Goal: Task Accomplishment & Management: Complete application form

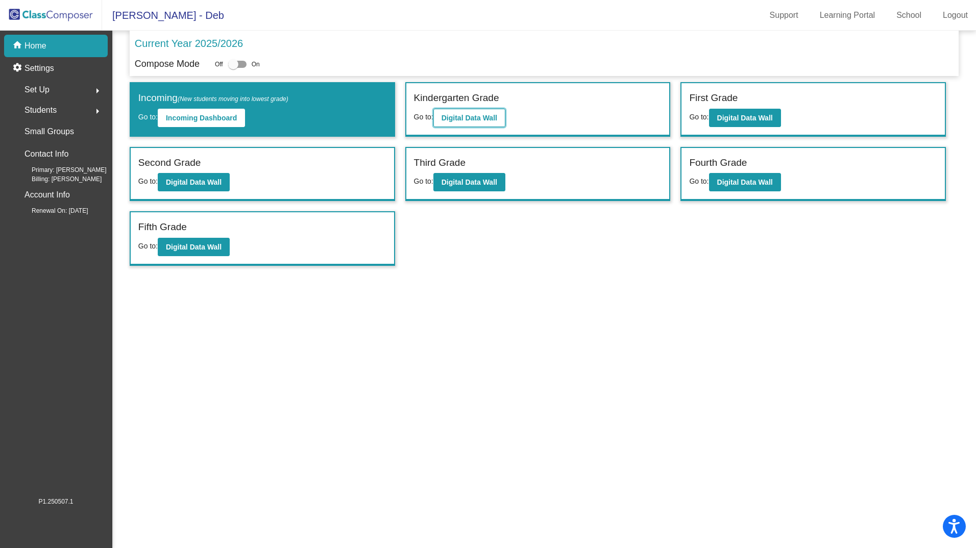
click at [461, 118] on b "Digital Data Wall" at bounding box center [469, 118] width 56 height 8
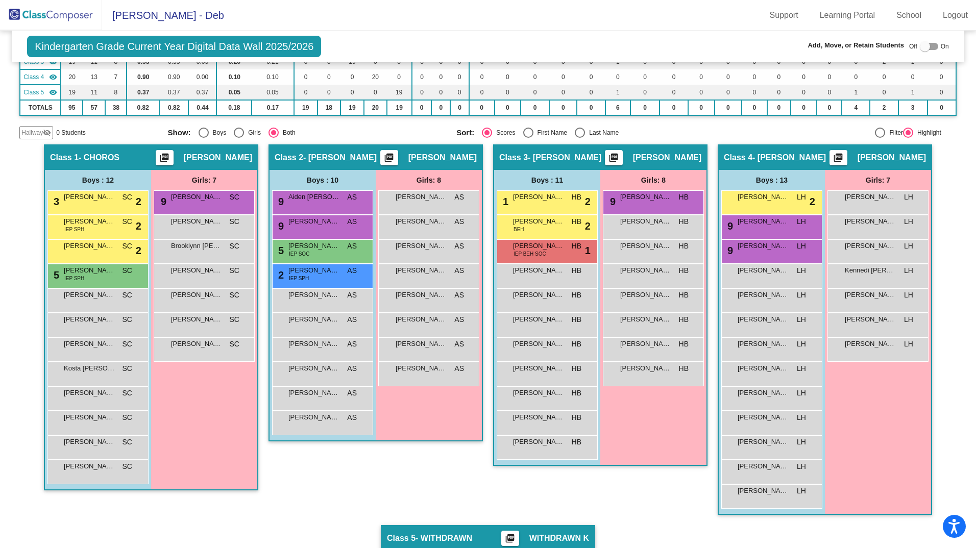
scroll to position [134, 0]
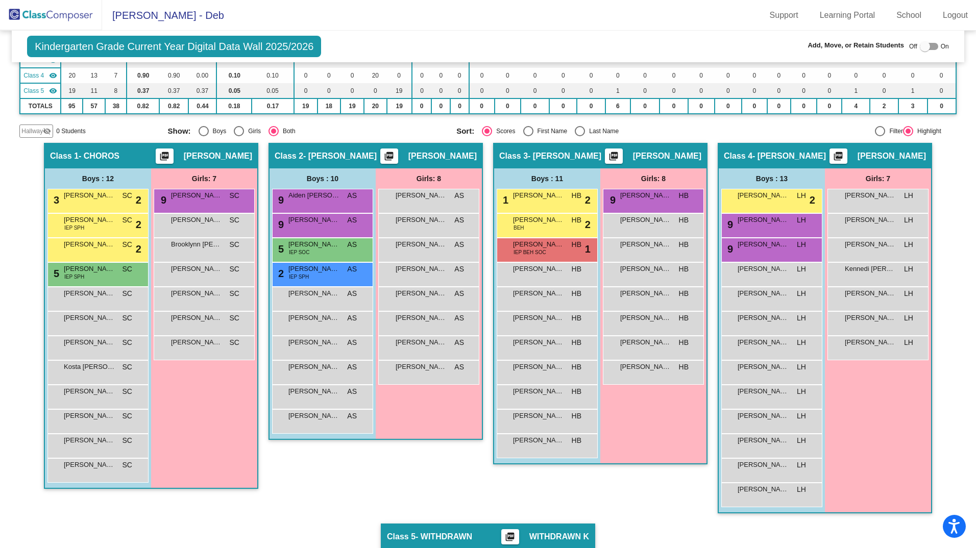
click at [577, 130] on div "Select an option" at bounding box center [580, 131] width 10 height 10
click at [579, 136] on input "Last Name" at bounding box center [579, 136] width 1 height 1
radio input "true"
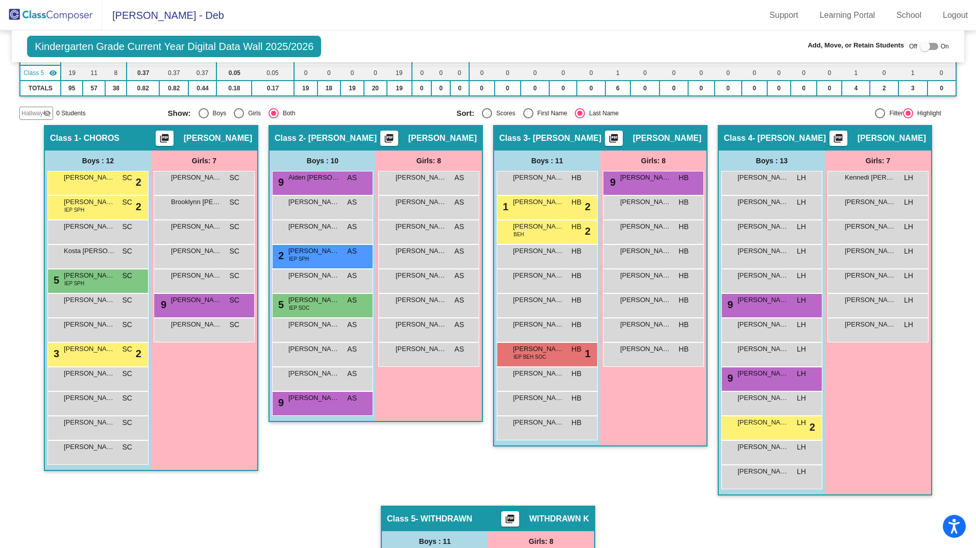
scroll to position [153, 0]
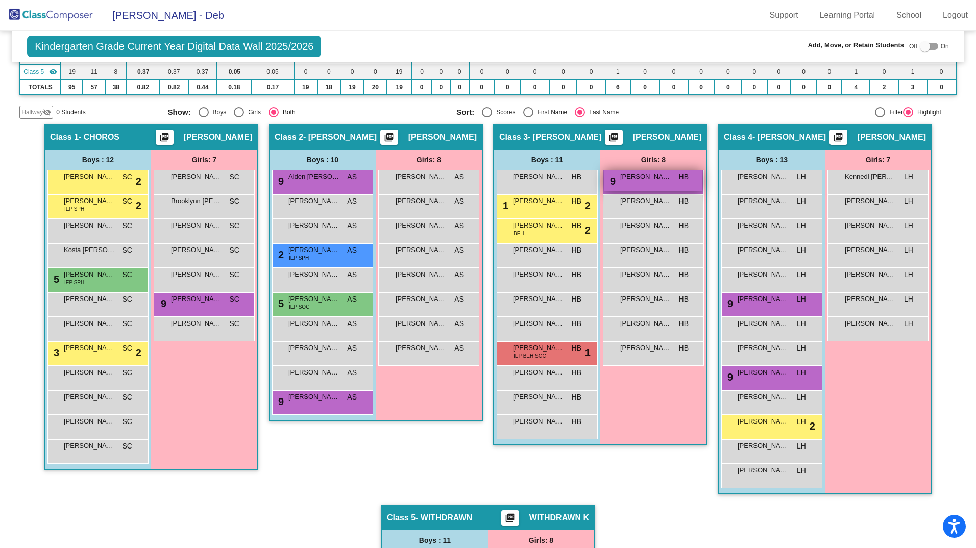
click at [638, 181] on span "[PERSON_NAME] [PERSON_NAME]" at bounding box center [645, 176] width 51 height 10
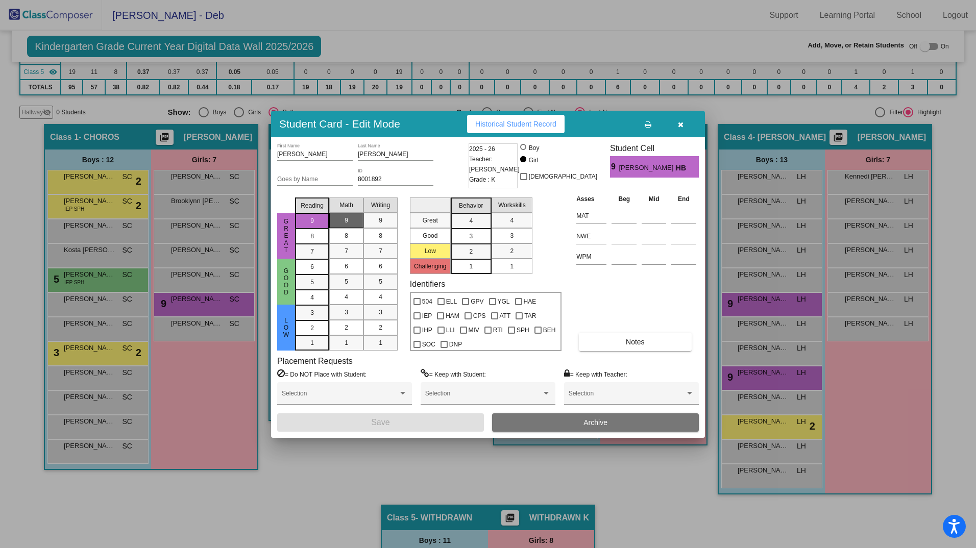
click at [526, 148] on div at bounding box center [523, 147] width 6 height 6
click at [524, 152] on input "Boy" at bounding box center [524, 152] width 1 height 1
radio input "true"
click at [458, 420] on button "Save" at bounding box center [380, 422] width 207 height 18
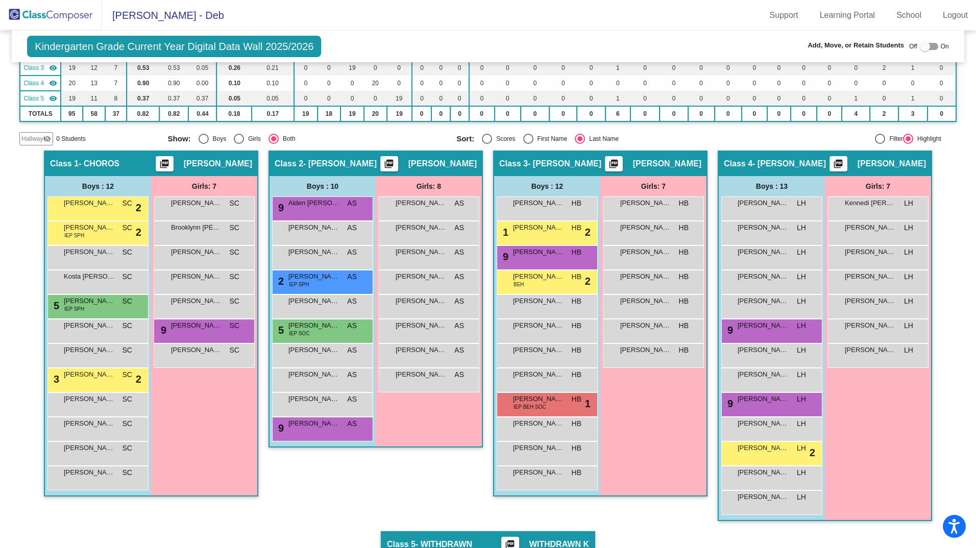
scroll to position [143, 0]
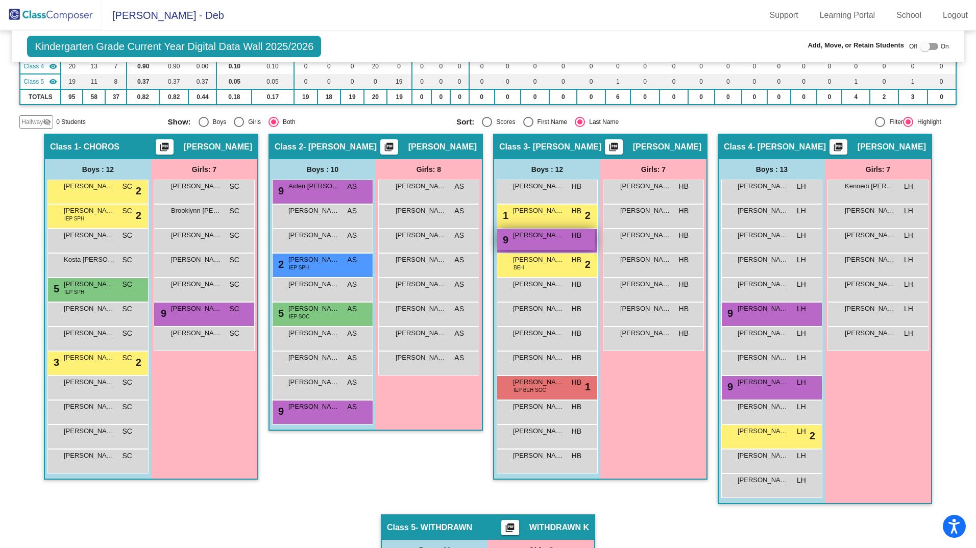
click at [563, 239] on div "9 [PERSON_NAME] [PERSON_NAME] HB lock do_not_disturb_alt" at bounding box center [545, 239] width 97 height 21
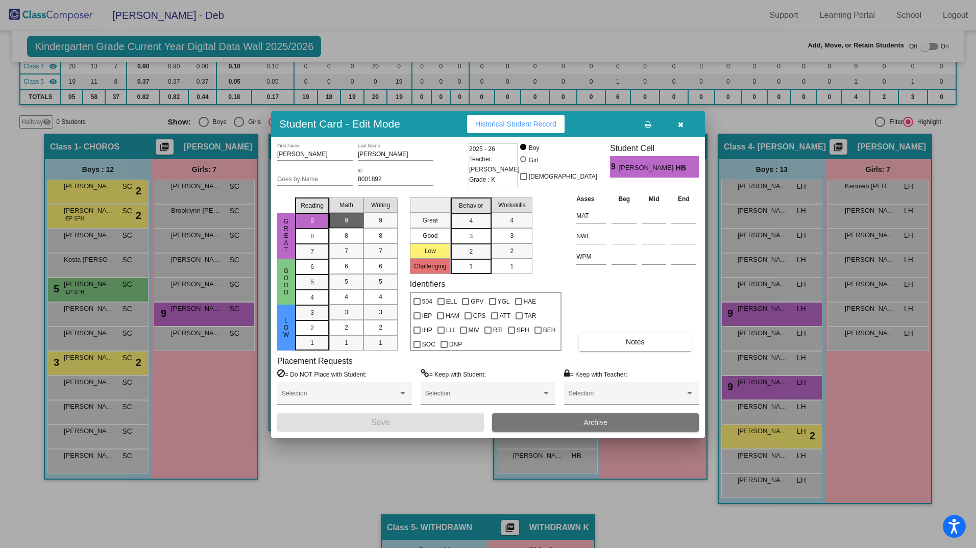
click at [679, 122] on icon "button" at bounding box center [681, 124] width 6 height 7
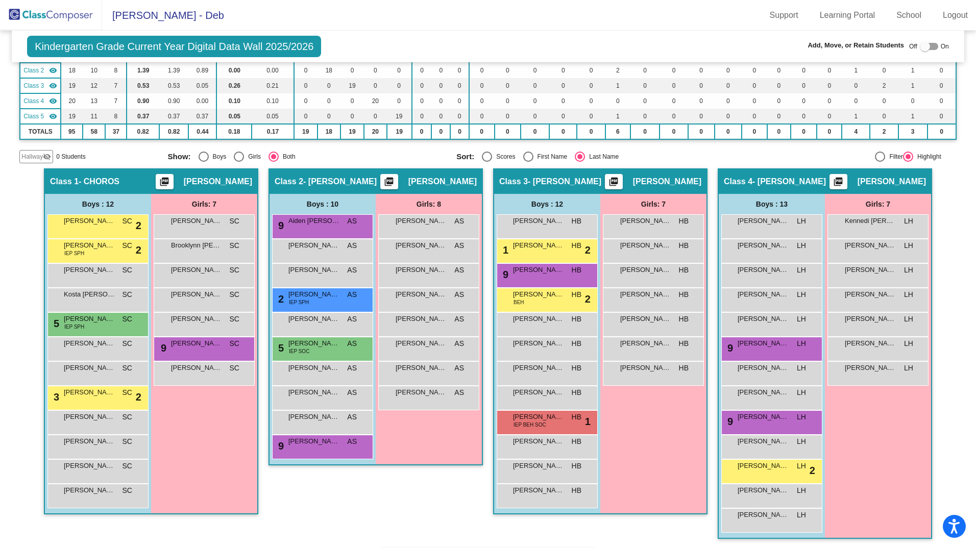
scroll to position [107, 0]
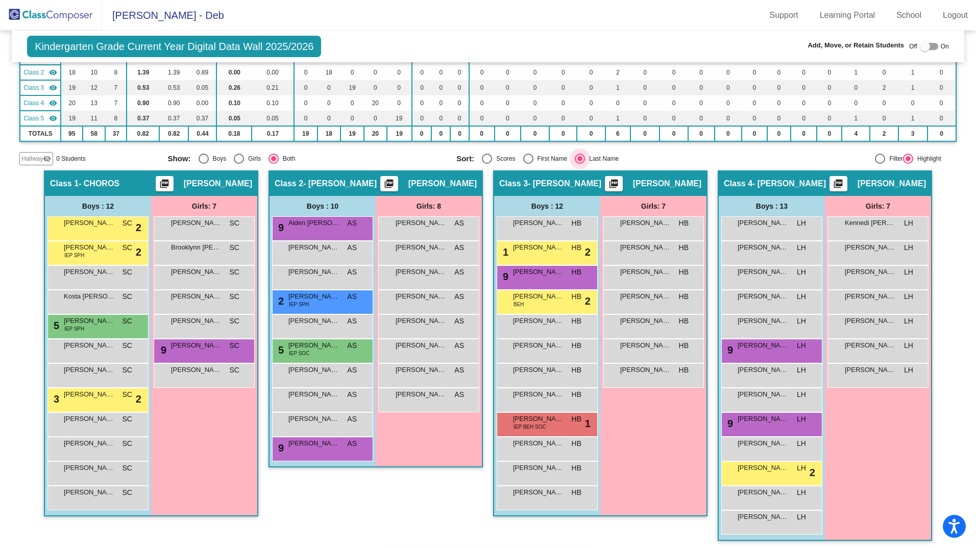
click at [577, 159] on div "Select an option" at bounding box center [579, 158] width 5 height 5
click at [579, 164] on input "Last Name" at bounding box center [579, 164] width 1 height 1
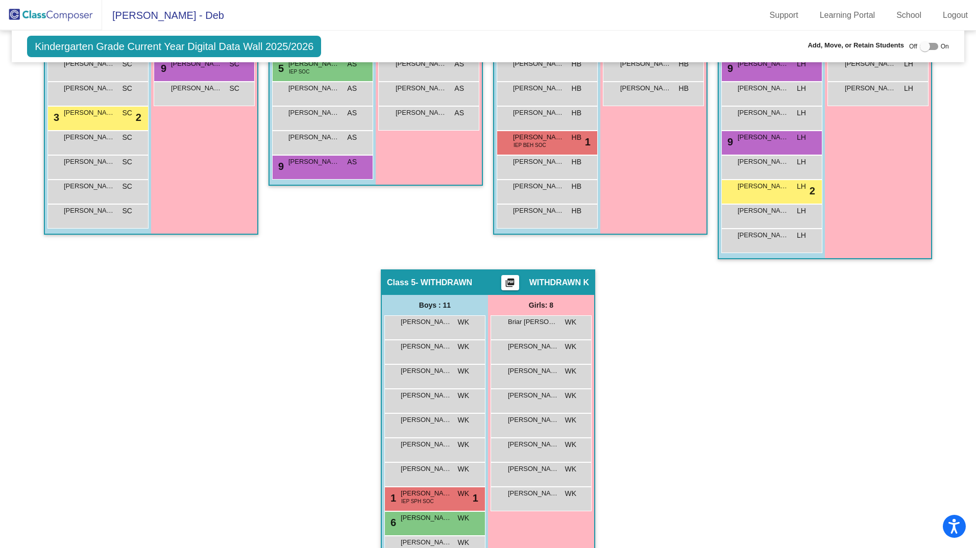
scroll to position [423, 0]
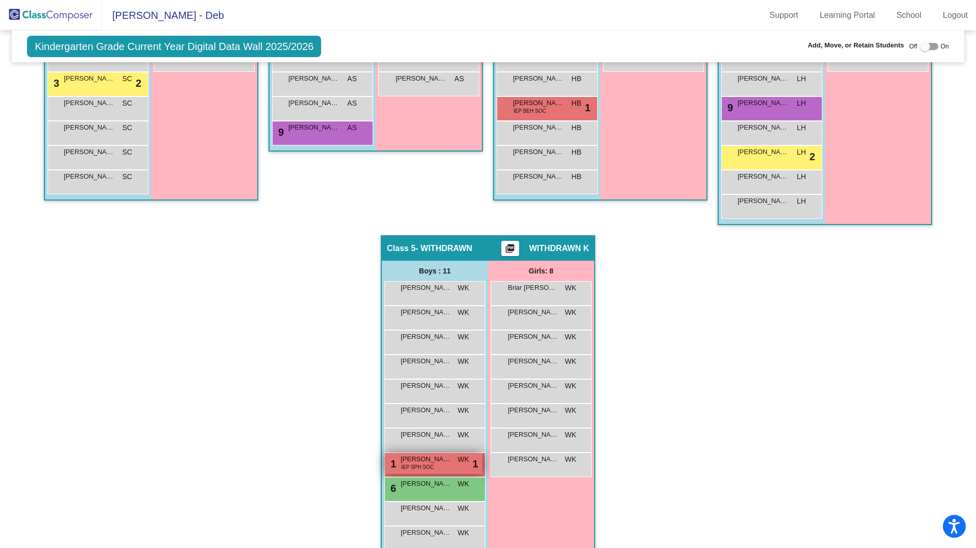
click at [439, 462] on span "[PERSON_NAME] [PERSON_NAME]" at bounding box center [426, 459] width 51 height 10
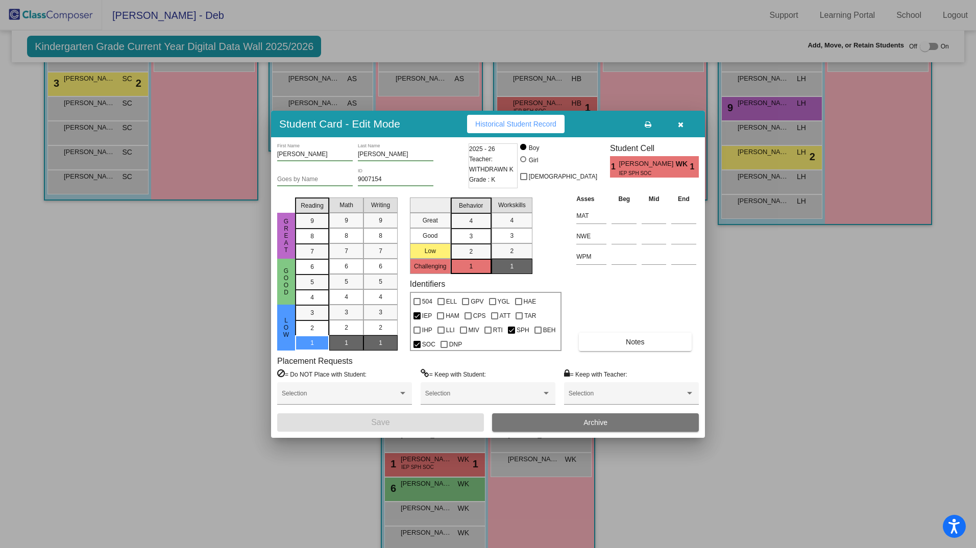
click at [680, 122] on icon "button" at bounding box center [681, 124] width 6 height 7
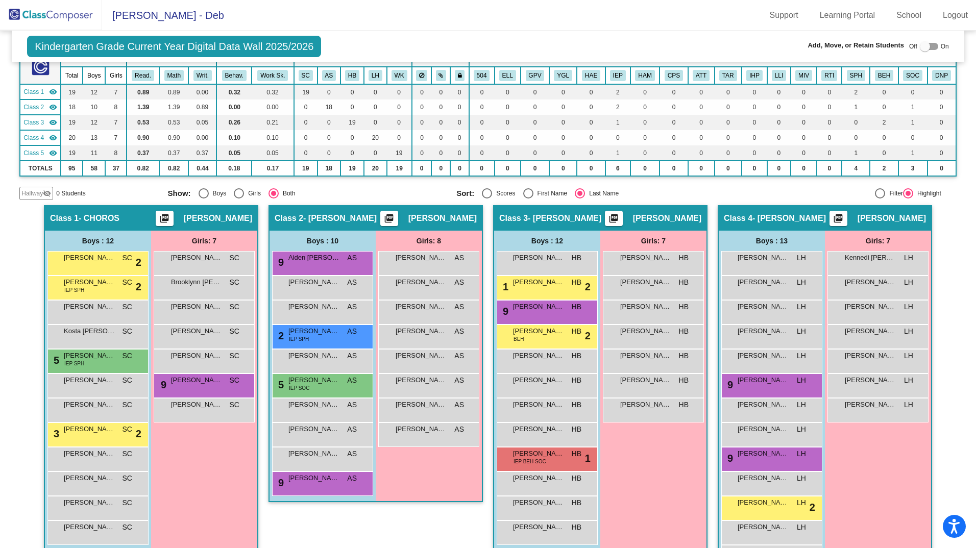
scroll to position [70, 0]
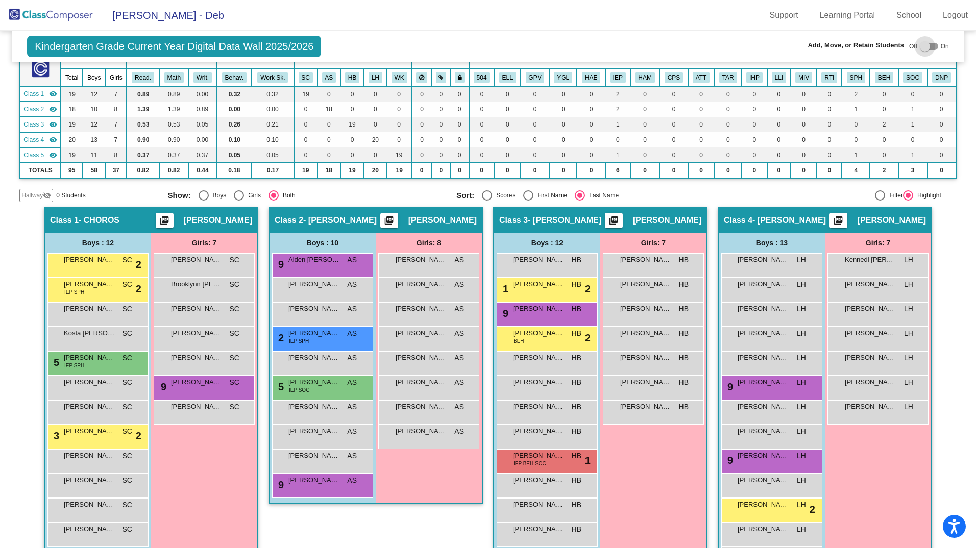
click at [927, 45] on div at bounding box center [929, 46] width 18 height 7
checkbox input "true"
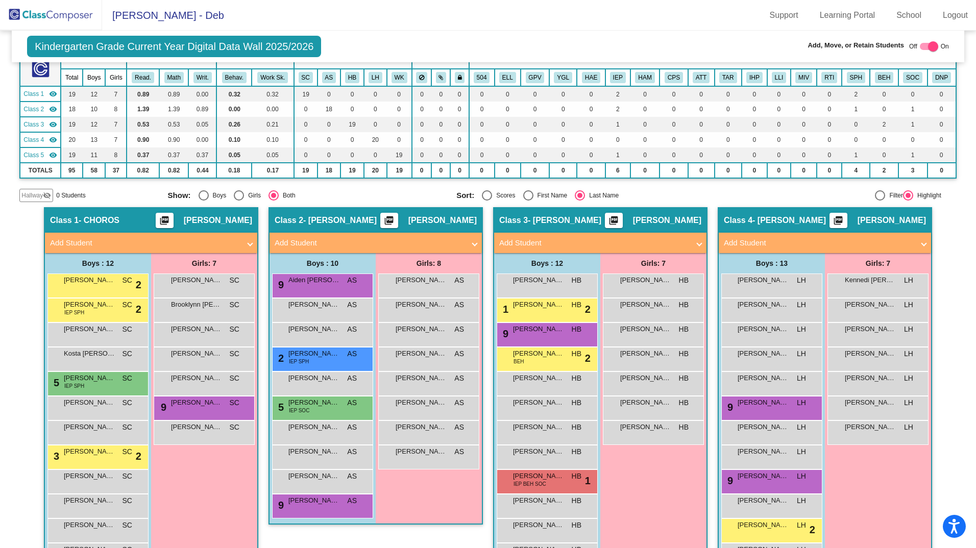
click at [468, 242] on span "Add Student" at bounding box center [374, 243] width 198 height 12
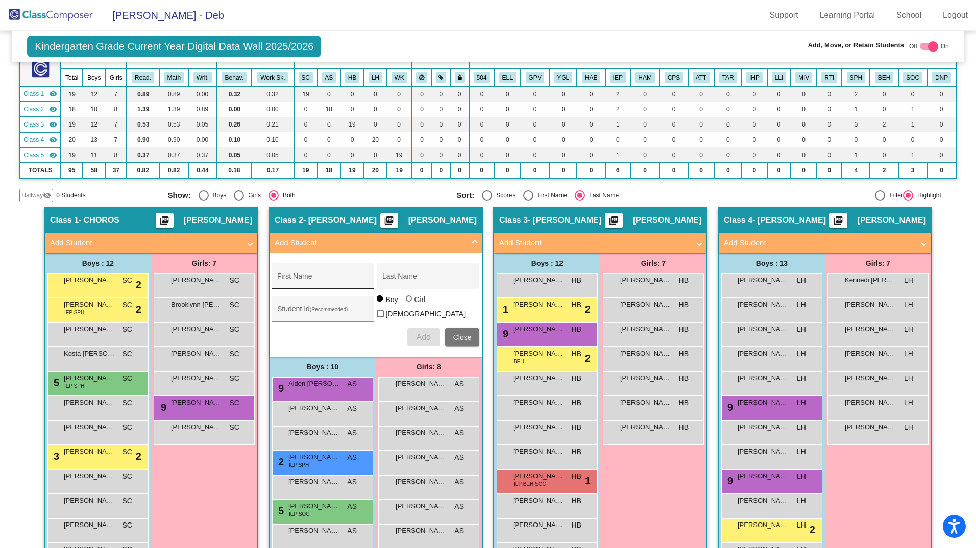
click at [322, 282] on input "First Name" at bounding box center [323, 280] width 92 height 8
type input "[PERSON_NAME]"
click at [385, 283] on input "Last Name" at bounding box center [428, 280] width 92 height 8
type input "Ivanovic"
click at [279, 281] on input "[PERSON_NAME]" at bounding box center [323, 280] width 92 height 8
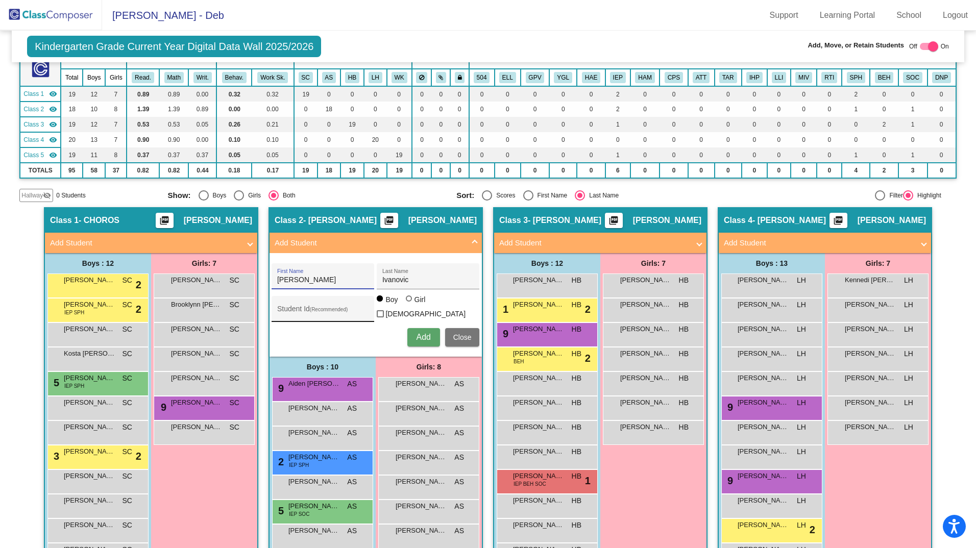
type input "[PERSON_NAME]"
click at [282, 314] on input "Student Id (Recommended)" at bounding box center [323, 313] width 92 height 8
type input "8002189"
click at [416, 333] on span "Add" at bounding box center [423, 337] width 14 height 9
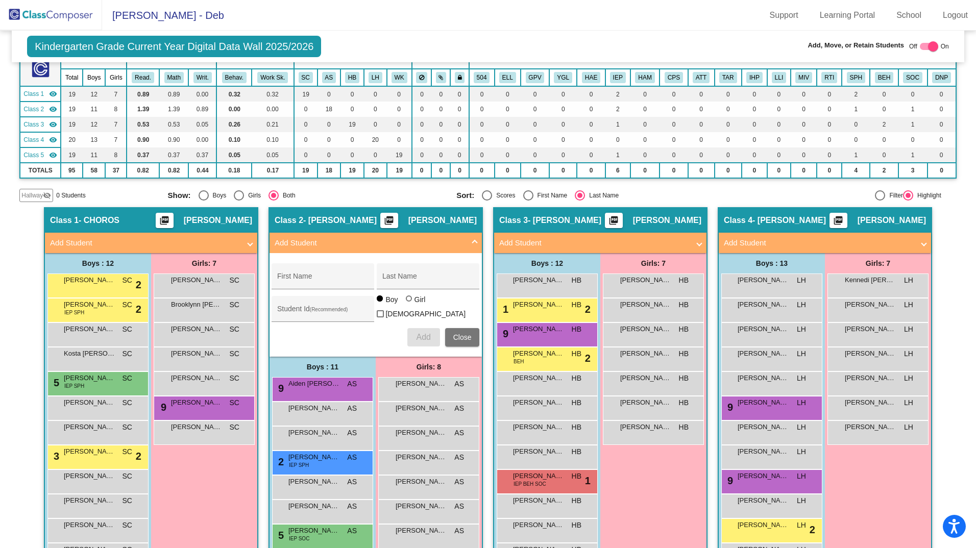
click at [437, 198] on mat-radio-group "Show: Boys Girls Both" at bounding box center [308, 195] width 281 height 10
click at [914, 47] on div "Off On" at bounding box center [929, 46] width 40 height 12
click at [928, 45] on div at bounding box center [933, 46] width 10 height 10
checkbox input "false"
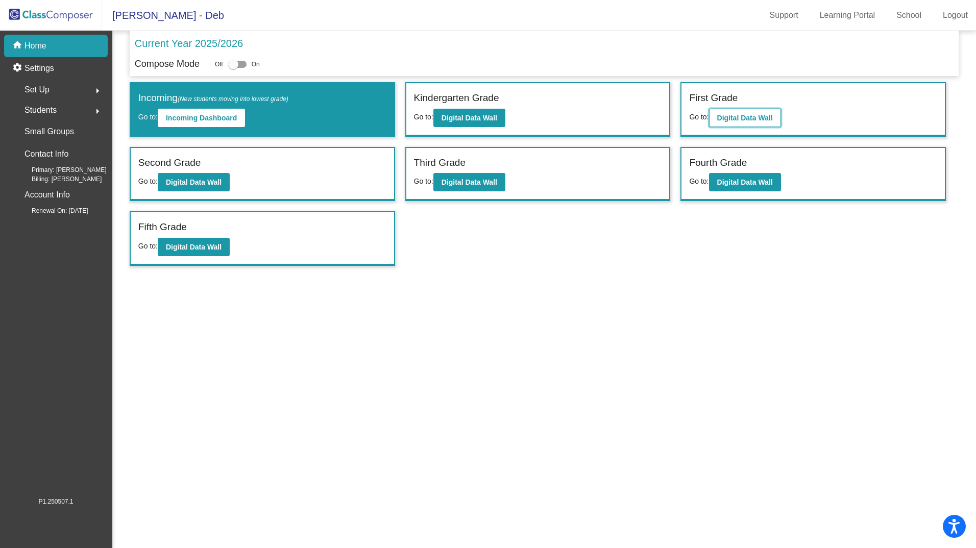
click at [729, 115] on b "Digital Data Wall" at bounding box center [745, 118] width 56 height 8
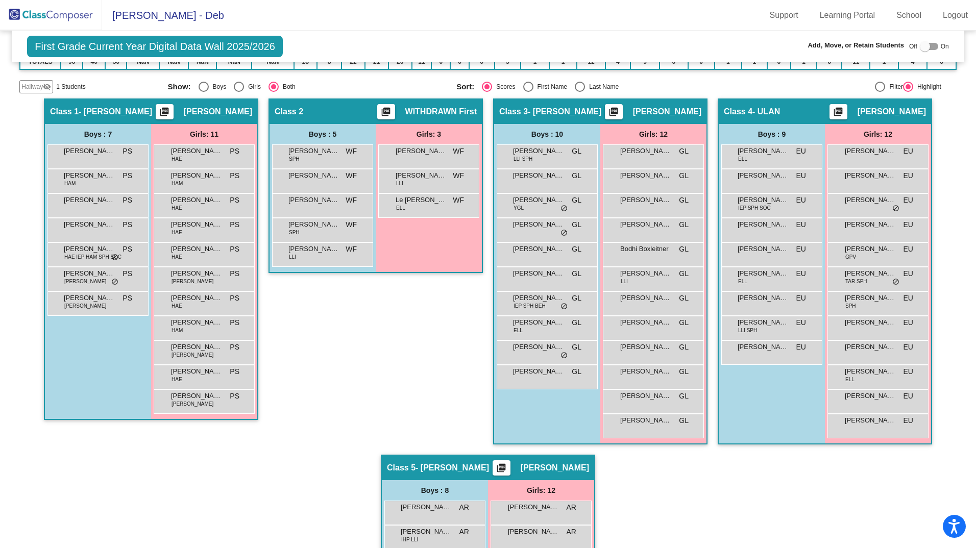
scroll to position [188, 0]
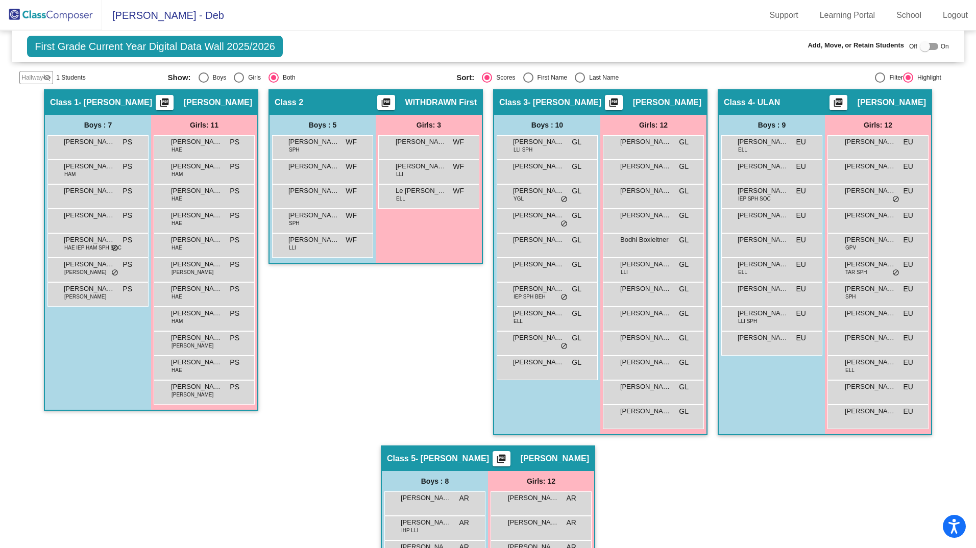
click at [352, 95] on div "Class 2 picture_as_pdf WITHDRAWN First" at bounding box center [375, 102] width 212 height 24
click at [353, 93] on div "Class 2 picture_as_pdf WITHDRAWN First" at bounding box center [375, 102] width 212 height 24
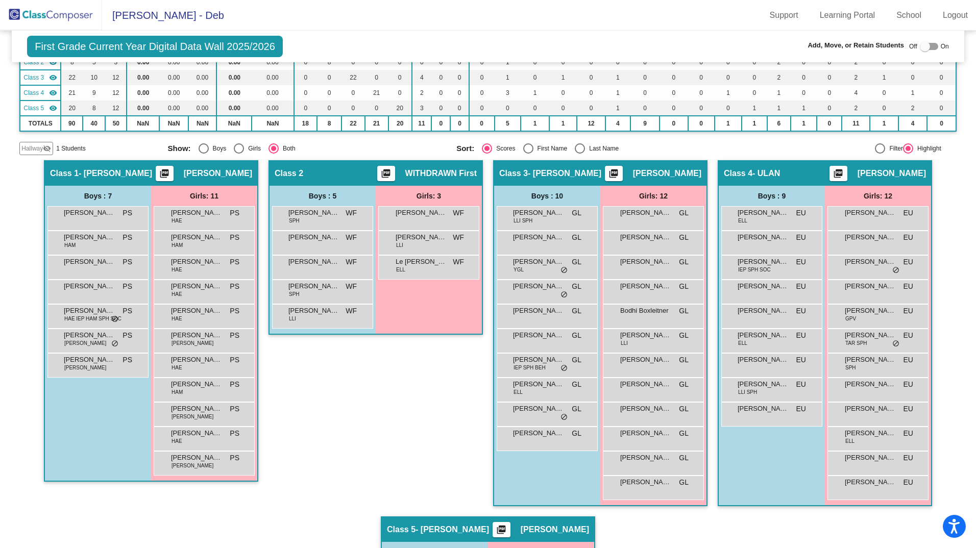
scroll to position [0, 0]
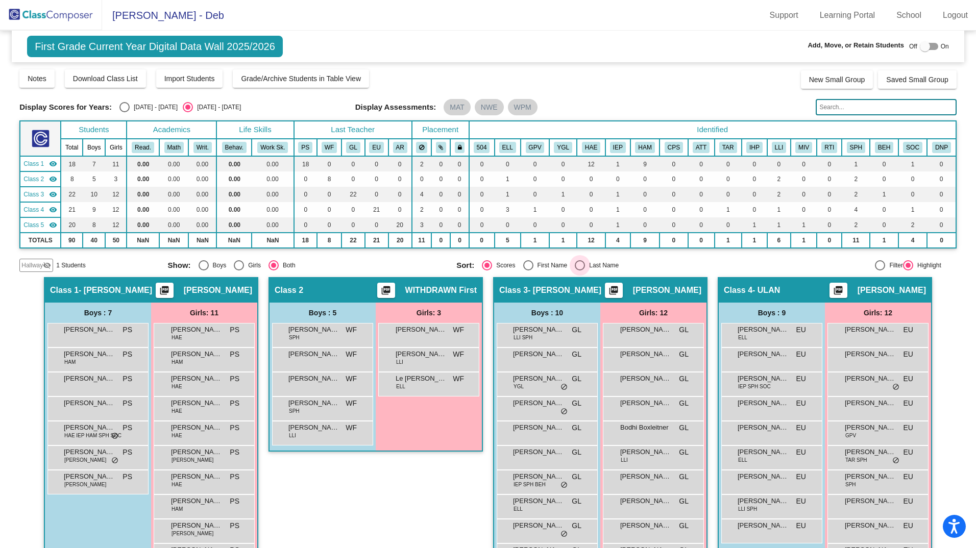
click at [578, 264] on div "Select an option" at bounding box center [580, 265] width 10 height 10
click at [579, 271] on input "Last Name" at bounding box center [579, 271] width 1 height 1
radio input "true"
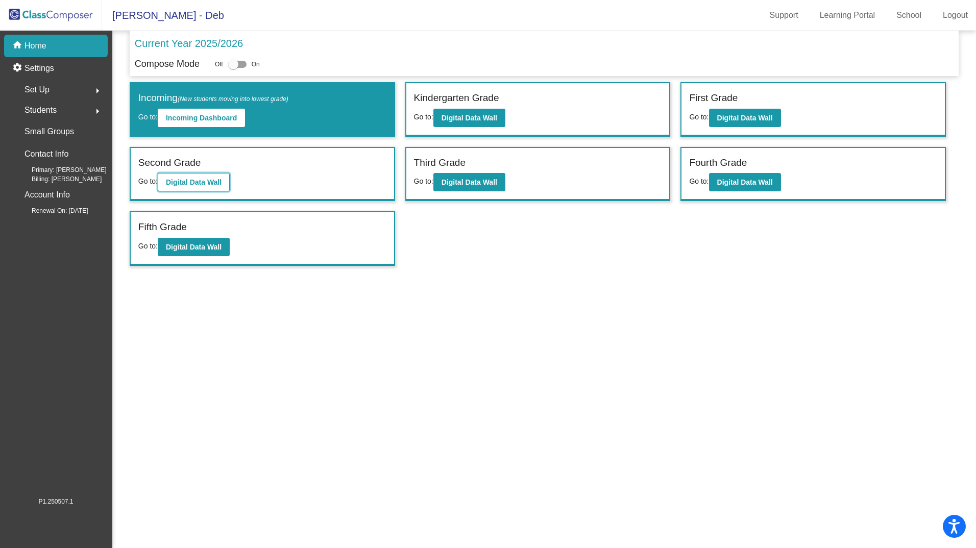
click at [183, 181] on b "Digital Data Wall" at bounding box center [194, 182] width 56 height 8
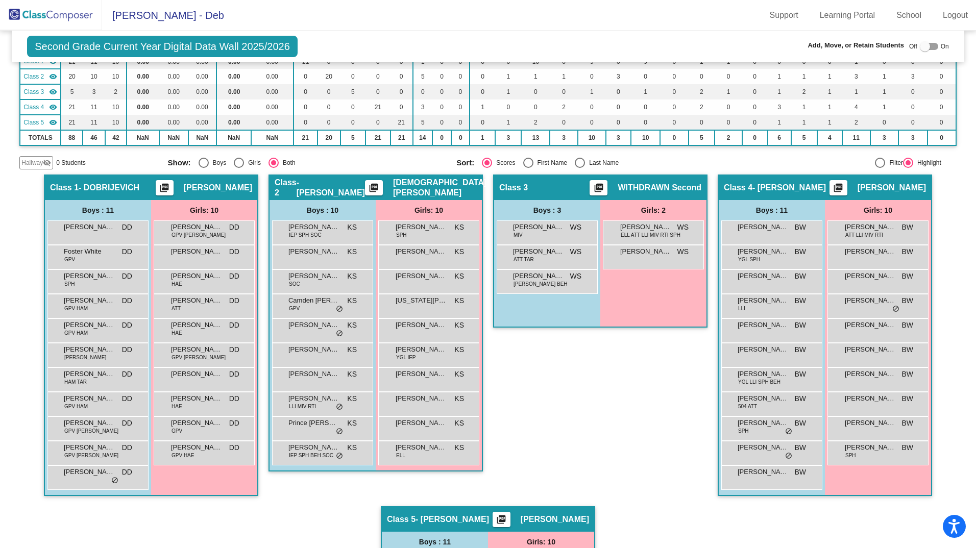
scroll to position [99, 0]
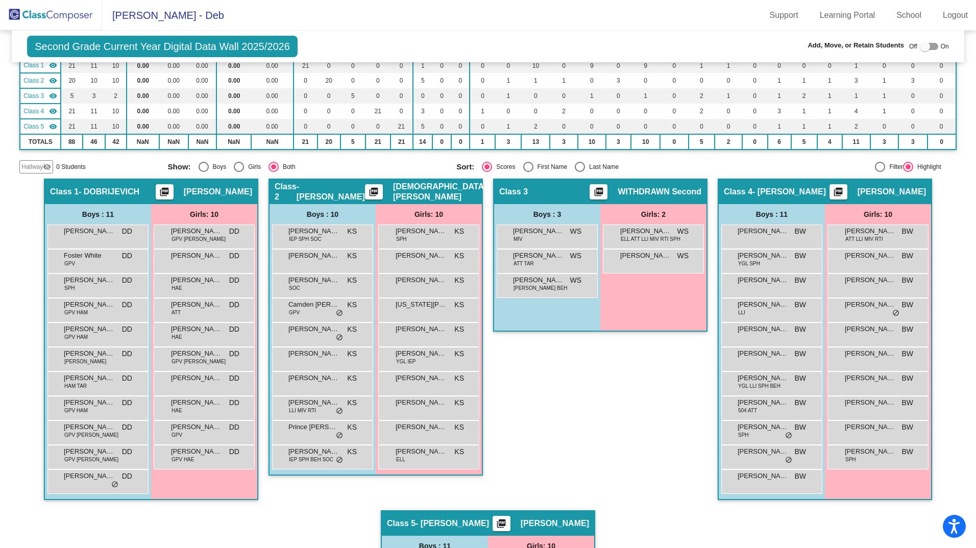
click at [575, 167] on div "Select an option" at bounding box center [580, 167] width 10 height 10
click at [579, 172] on input "Last Name" at bounding box center [579, 172] width 1 height 1
radio input "true"
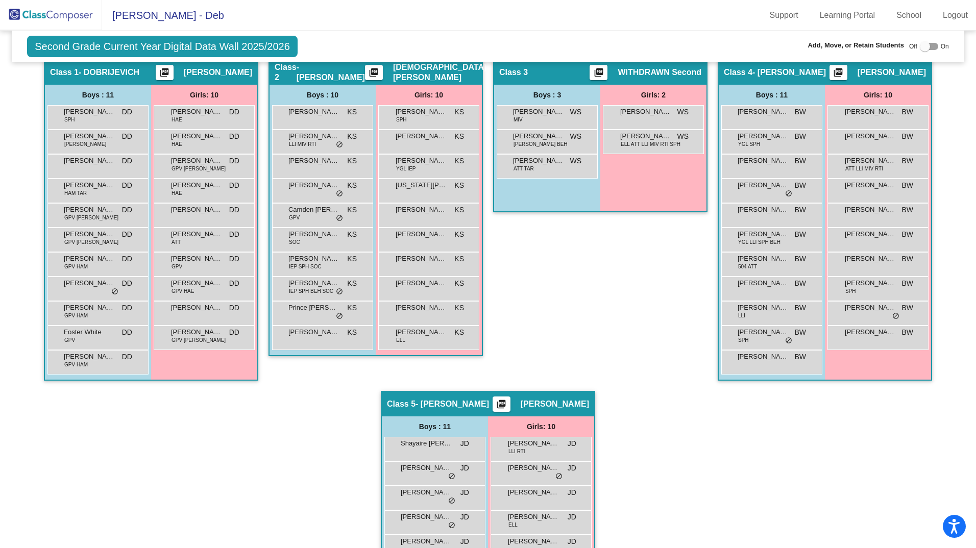
scroll to position [27, 0]
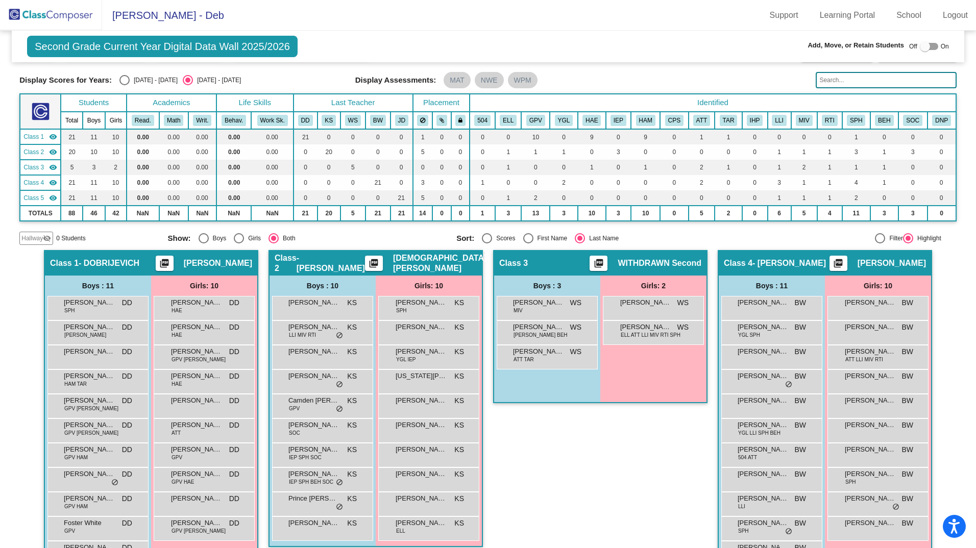
click at [925, 44] on div at bounding box center [925, 46] width 10 height 10
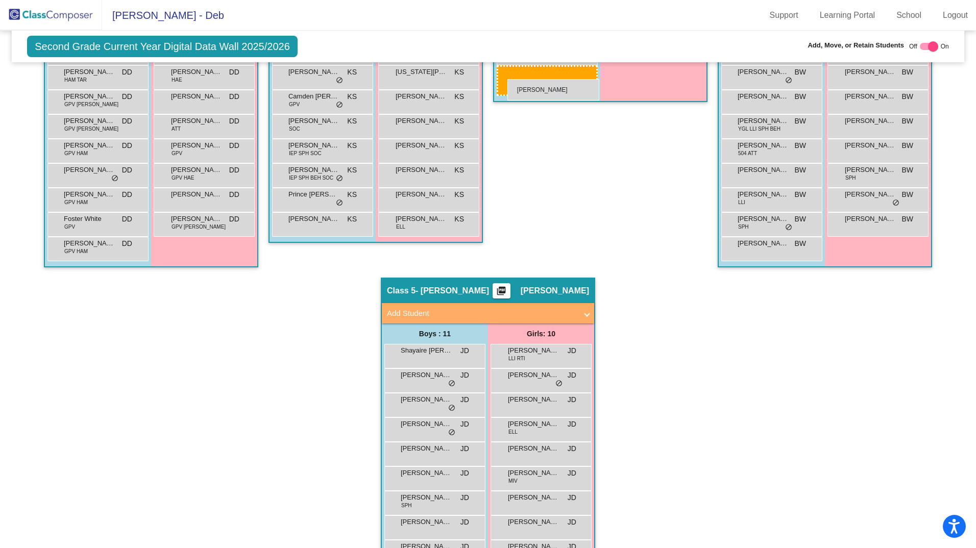
scroll to position [350, 0]
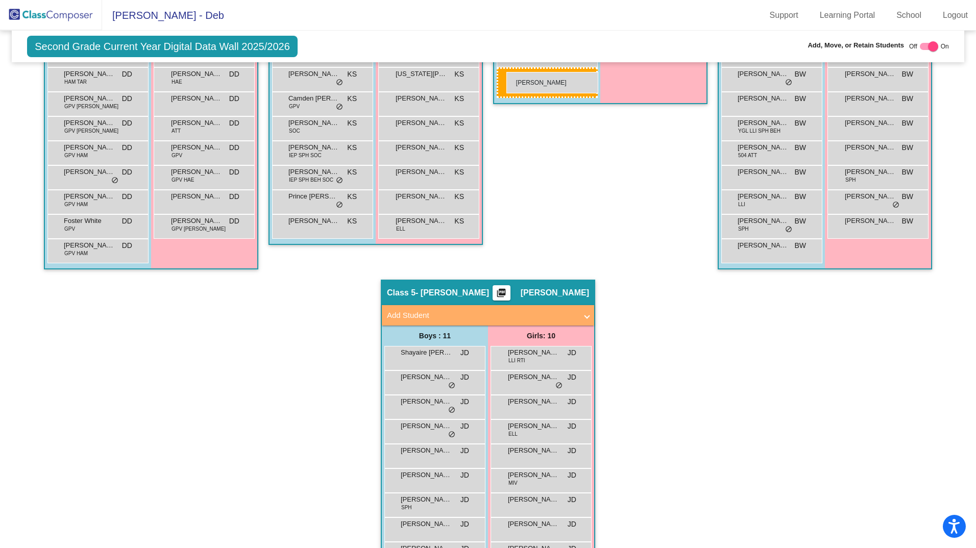
drag, startPoint x: 409, startPoint y: 524, endPoint x: 506, endPoint y: 71, distance: 463.0
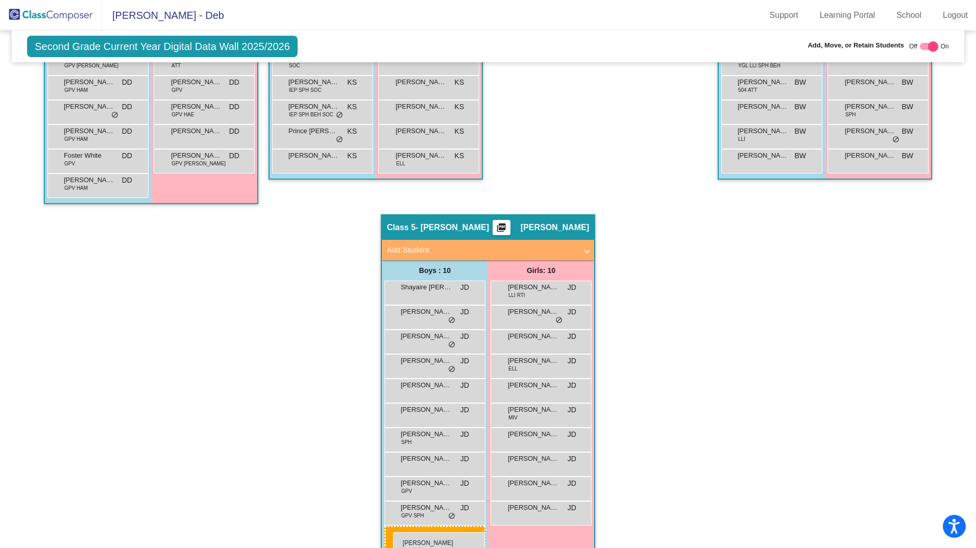
scroll to position [439, 0]
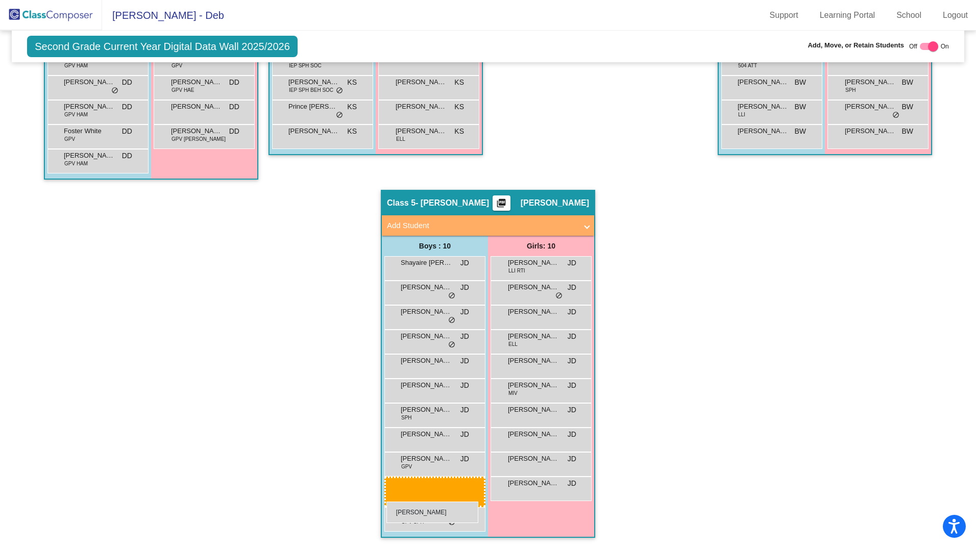
drag, startPoint x: 776, startPoint y: 226, endPoint x: 386, endPoint y: 501, distance: 477.5
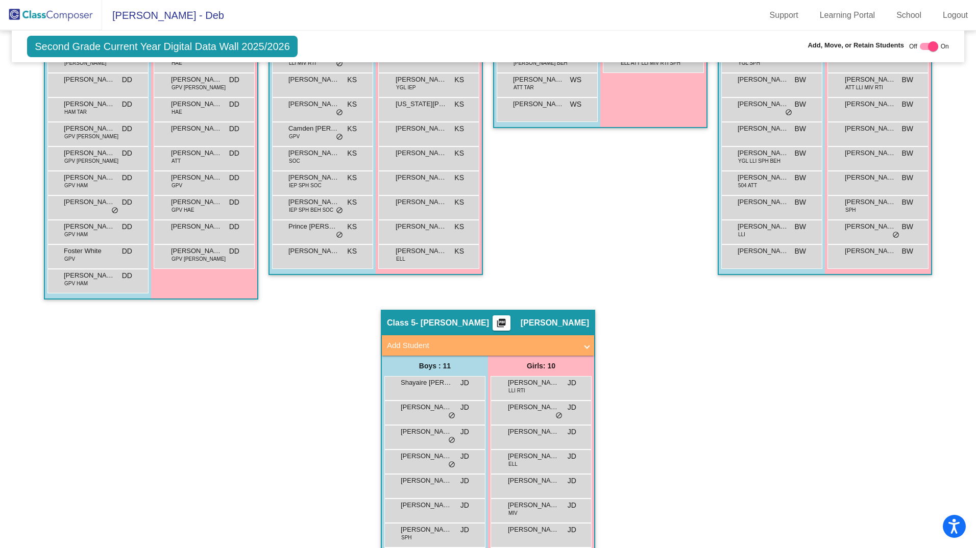
scroll to position [189, 0]
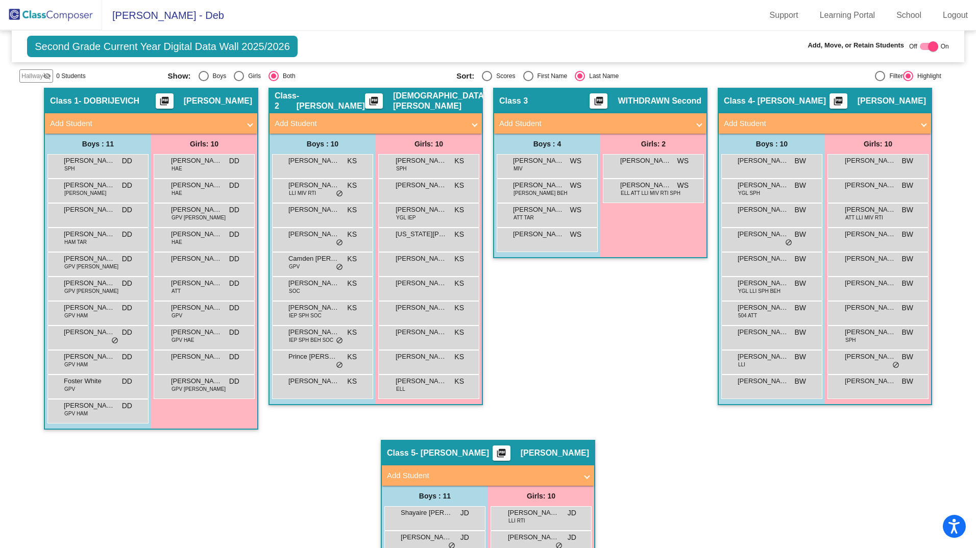
click at [920, 47] on div at bounding box center [929, 46] width 18 height 7
checkbox input "false"
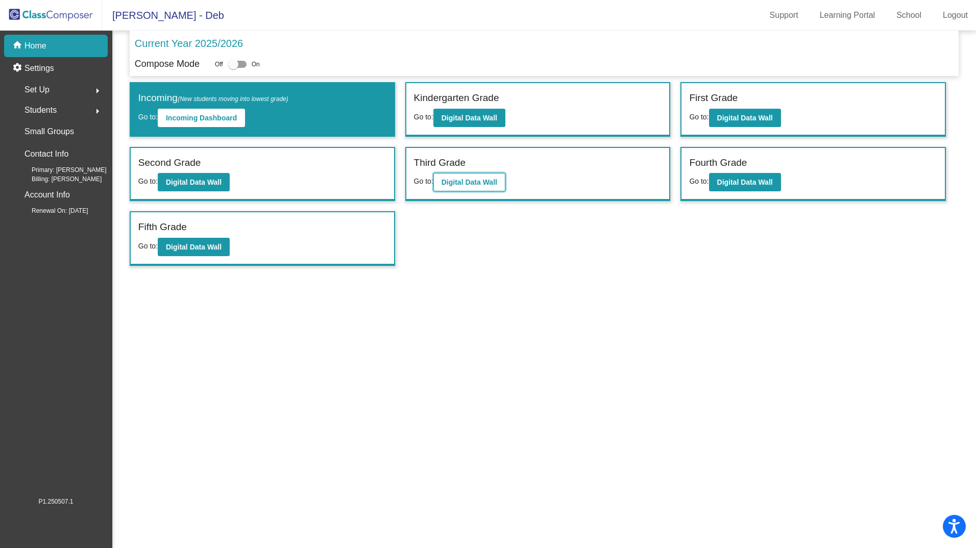
click at [460, 181] on b "Digital Data Wall" at bounding box center [469, 182] width 56 height 8
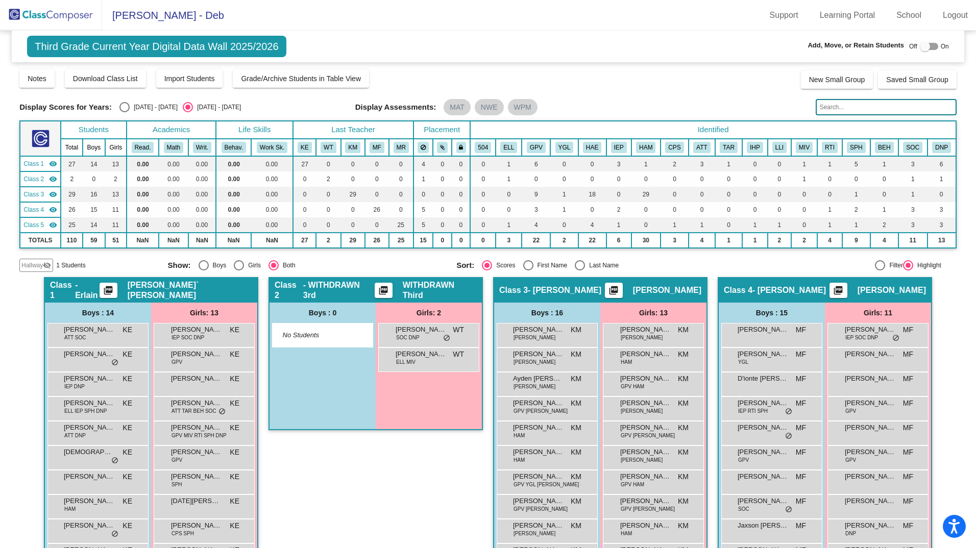
click at [920, 44] on div at bounding box center [925, 46] width 10 height 10
checkbox input "true"
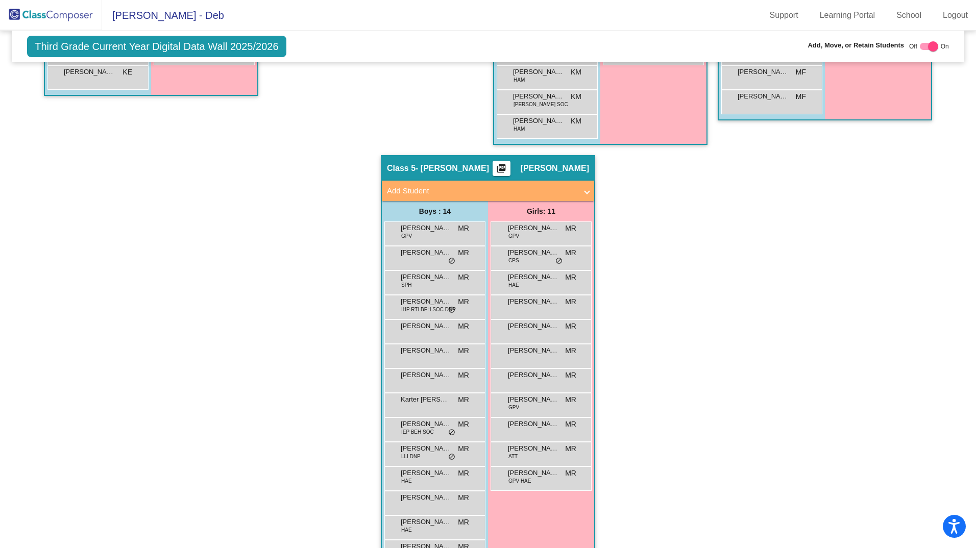
scroll to position [591, 0]
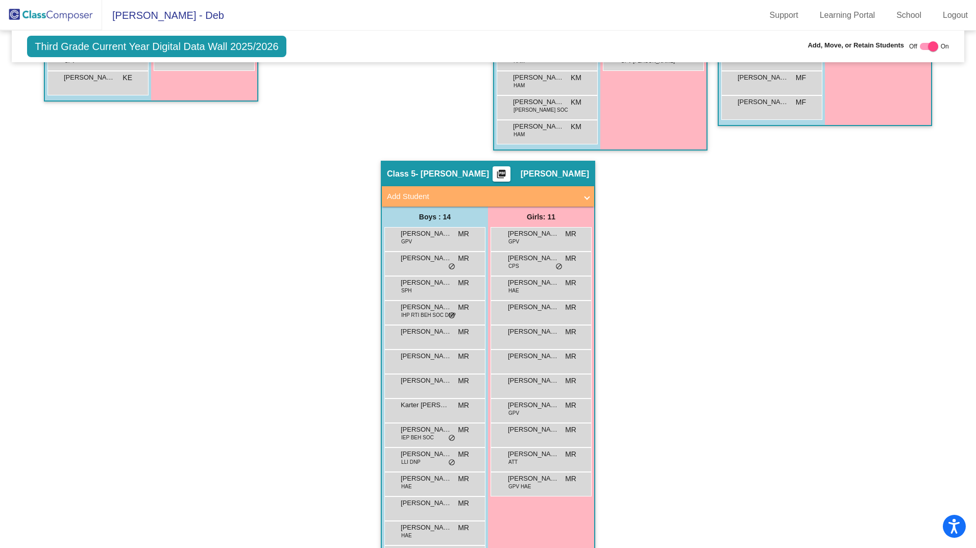
click at [580, 198] on span "Add Student" at bounding box center [486, 197] width 198 height 12
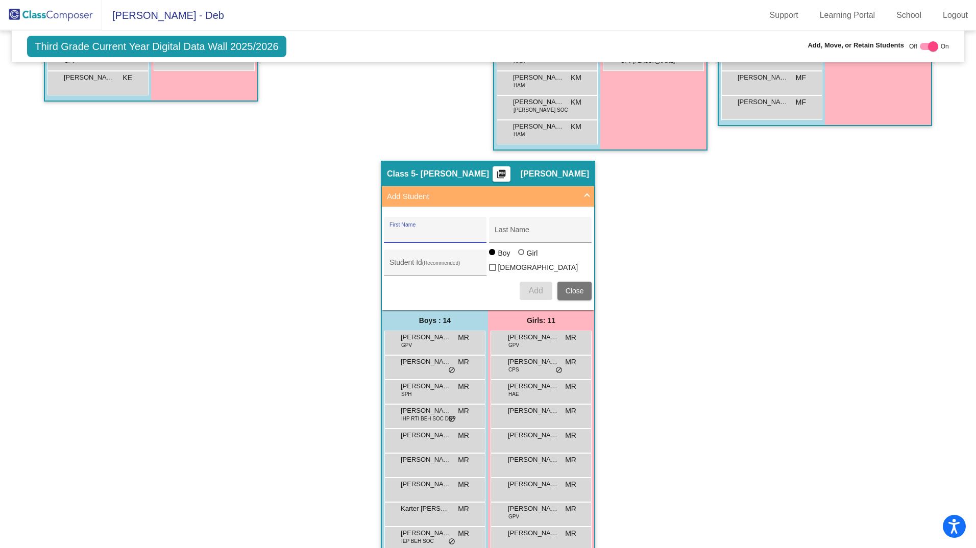
click at [443, 233] on input "First Name" at bounding box center [435, 234] width 92 height 8
type input "[PERSON_NAME]"
click at [524, 232] on input "Last Name" at bounding box center [541, 234] width 92 height 8
type input "Tan"
click at [518, 255] on div at bounding box center [521, 252] width 6 height 6
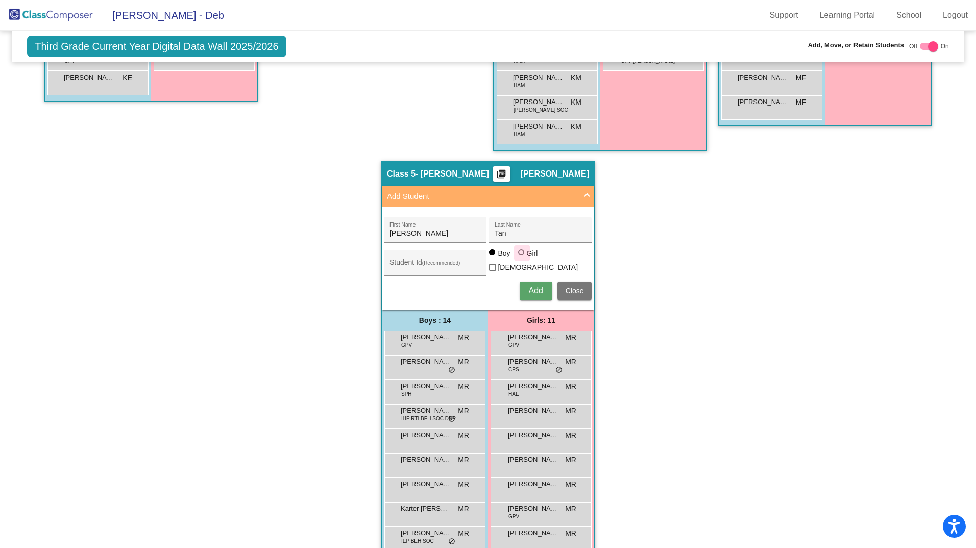
click at [522, 258] on input "Girl" at bounding box center [522, 257] width 1 height 1
radio input "true"
click at [429, 267] on input "Student Id (Recommended)" at bounding box center [435, 266] width 92 height 8
type input "8002239"
click at [531, 286] on span "Add" at bounding box center [535, 290] width 14 height 9
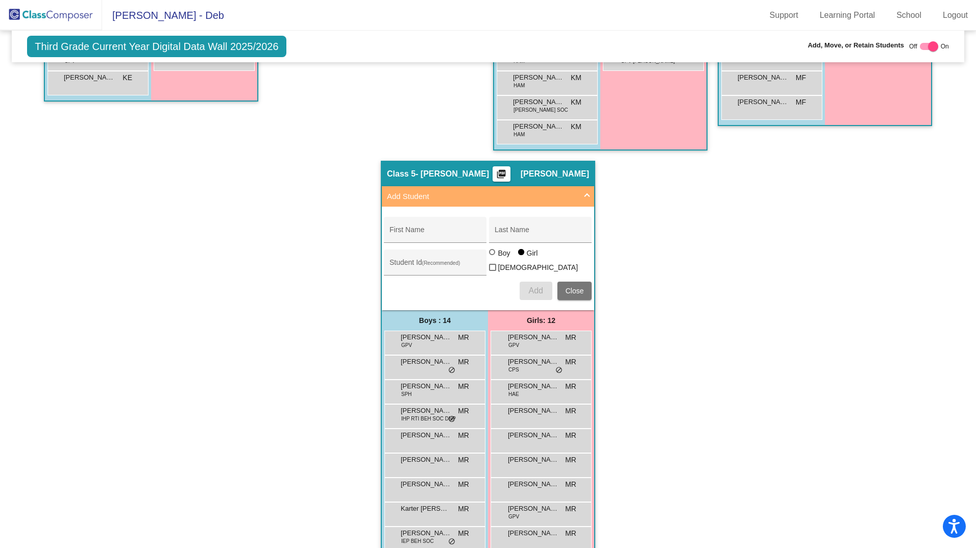
click at [643, 242] on div "Hallway - Hallway Class picture_as_pdf Add Student First Name Last Name Student…" at bounding box center [487, 188] width 937 height 1004
click at [569, 287] on span "Close" at bounding box center [575, 291] width 18 height 8
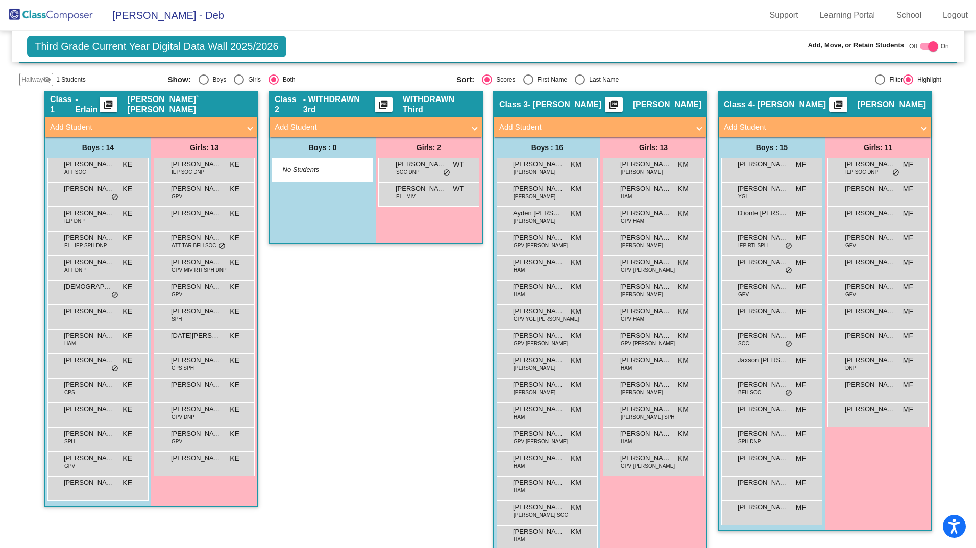
scroll to position [187, 0]
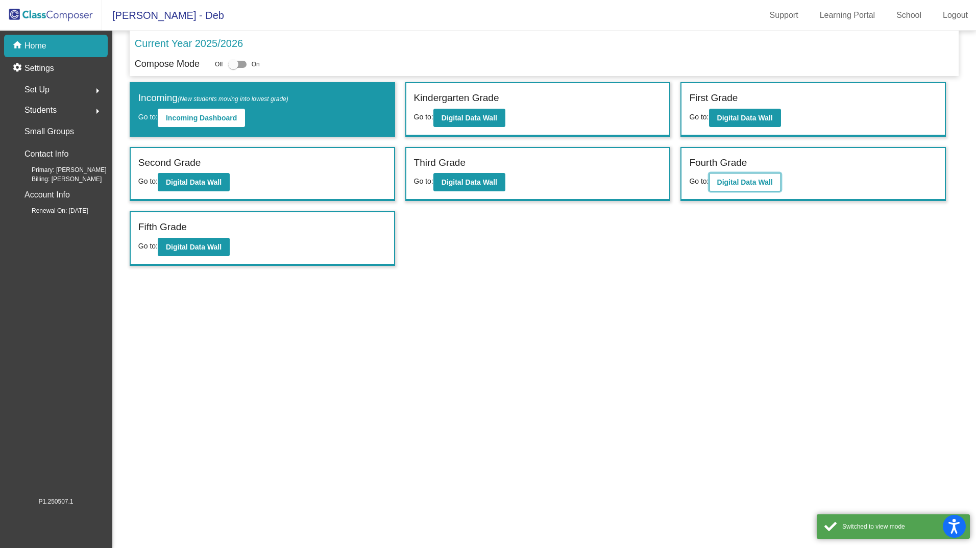
click at [743, 186] on b "Digital Data Wall" at bounding box center [745, 182] width 56 height 8
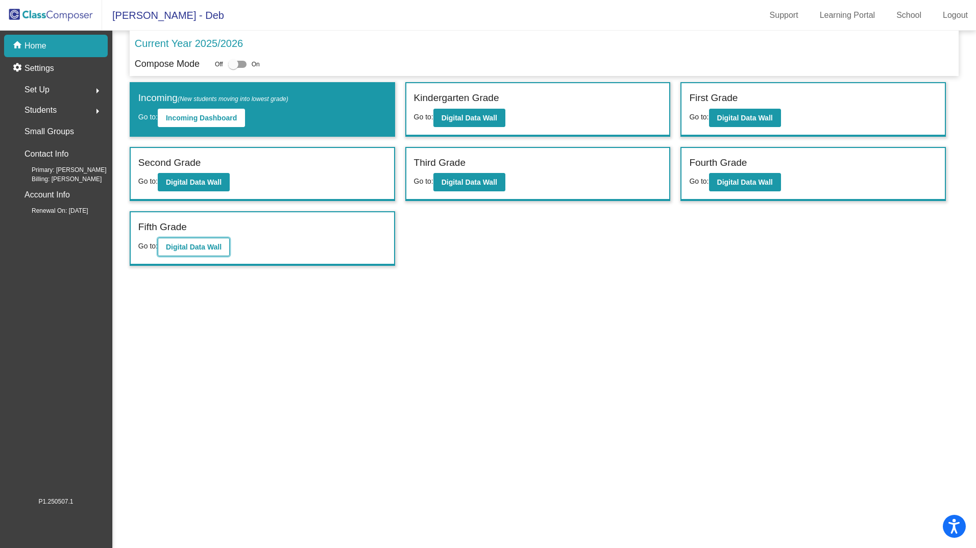
click at [220, 245] on button "Digital Data Wall" at bounding box center [194, 247] width 72 height 18
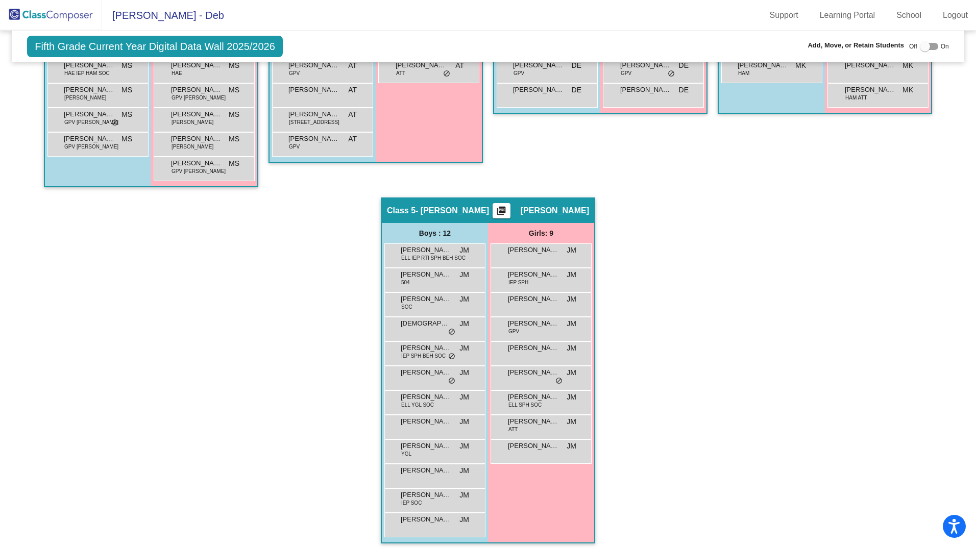
scroll to position [466, 0]
